Goal: Task Accomplishment & Management: Use online tool/utility

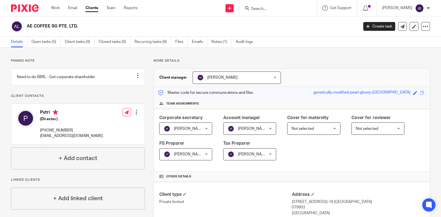
click at [268, 10] on input "Search" at bounding box center [275, 9] width 50 height 5
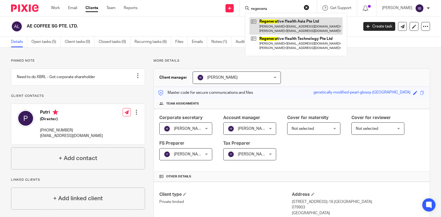
type input "regenera"
click at [291, 21] on link at bounding box center [295, 25] width 93 height 17
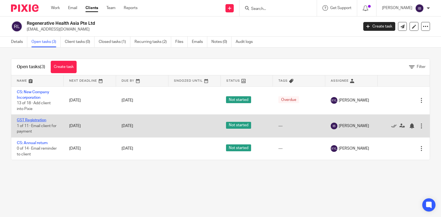
click at [37, 120] on link "GST Registration" at bounding box center [31, 120] width 29 height 4
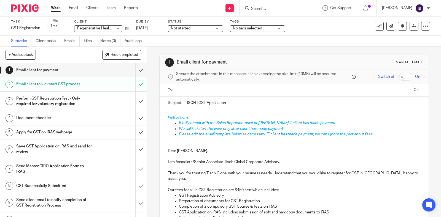
scroll to position [23, 0]
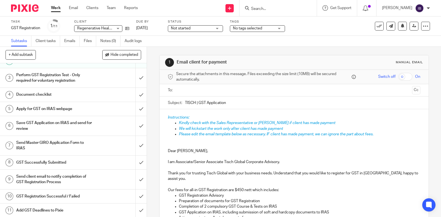
click at [66, 162] on h1 "GST Successfully Submitted" at bounding box center [54, 163] width 76 height 8
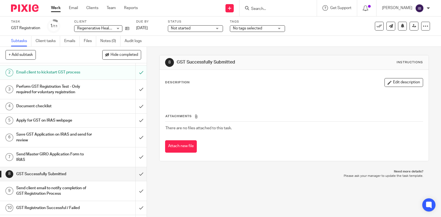
scroll to position [23, 0]
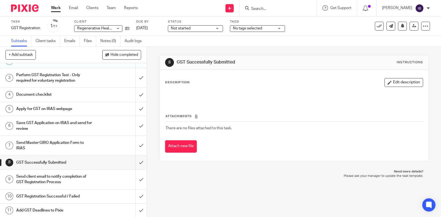
click at [66, 180] on h1 "Send client email to notify completion of GST Registration Process" at bounding box center [54, 180] width 76 height 14
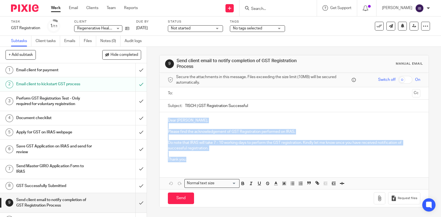
drag, startPoint x: 190, startPoint y: 162, endPoint x: 163, endPoint y: 117, distance: 52.3
click at [163, 117] on div "Dear Audrey, Please find the acknowledgement of GST Registration performed on I…" at bounding box center [293, 139] width 269 height 54
copy div "Dear Audrey, Please find the acknowledgement of GST Registration performed on I…"
click at [240, 109] on input "TISCH | GST Registration Successful" at bounding box center [302, 106] width 235 height 12
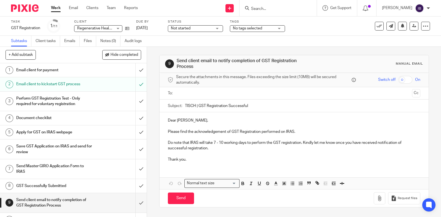
click at [240, 109] on input "TISCH | GST Registration Successful" at bounding box center [302, 106] width 235 height 12
drag, startPoint x: 430, startPoint y: 86, endPoint x: 330, endPoint y: 10, distance: 125.7
click at [430, 86] on div "9 Send client email to notify completion of GST Registration Process Manual ema…" at bounding box center [294, 132] width 294 height 170
